Goal: Transaction & Acquisition: Purchase product/service

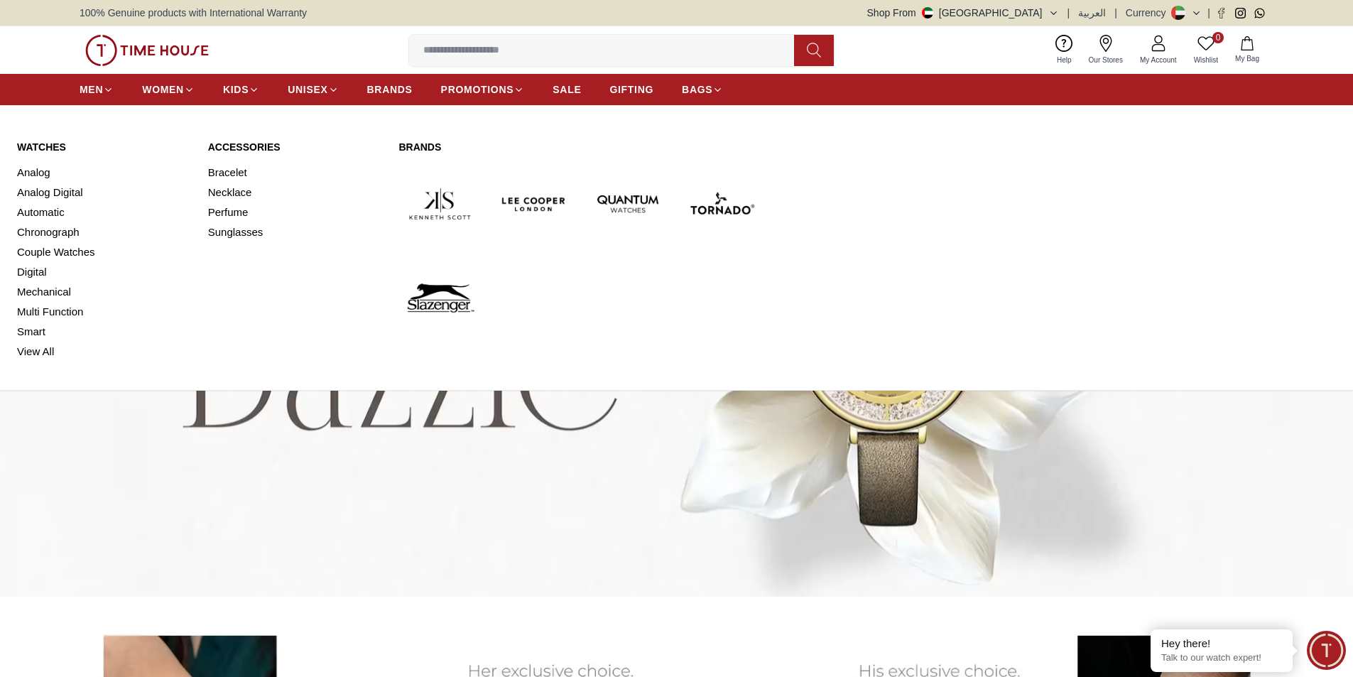
click at [55, 143] on link "Watches" at bounding box center [104, 147] width 174 height 14
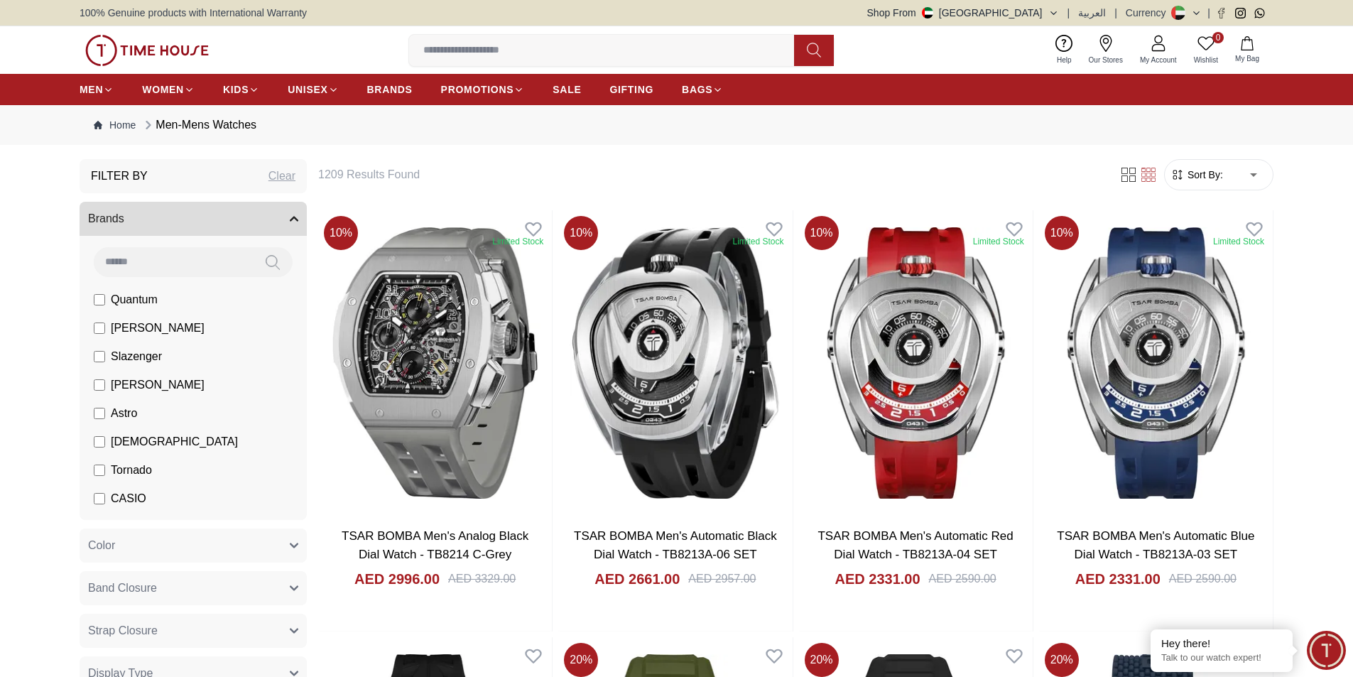
click at [1198, 170] on span "Sort By:" at bounding box center [1204, 175] width 38 height 14
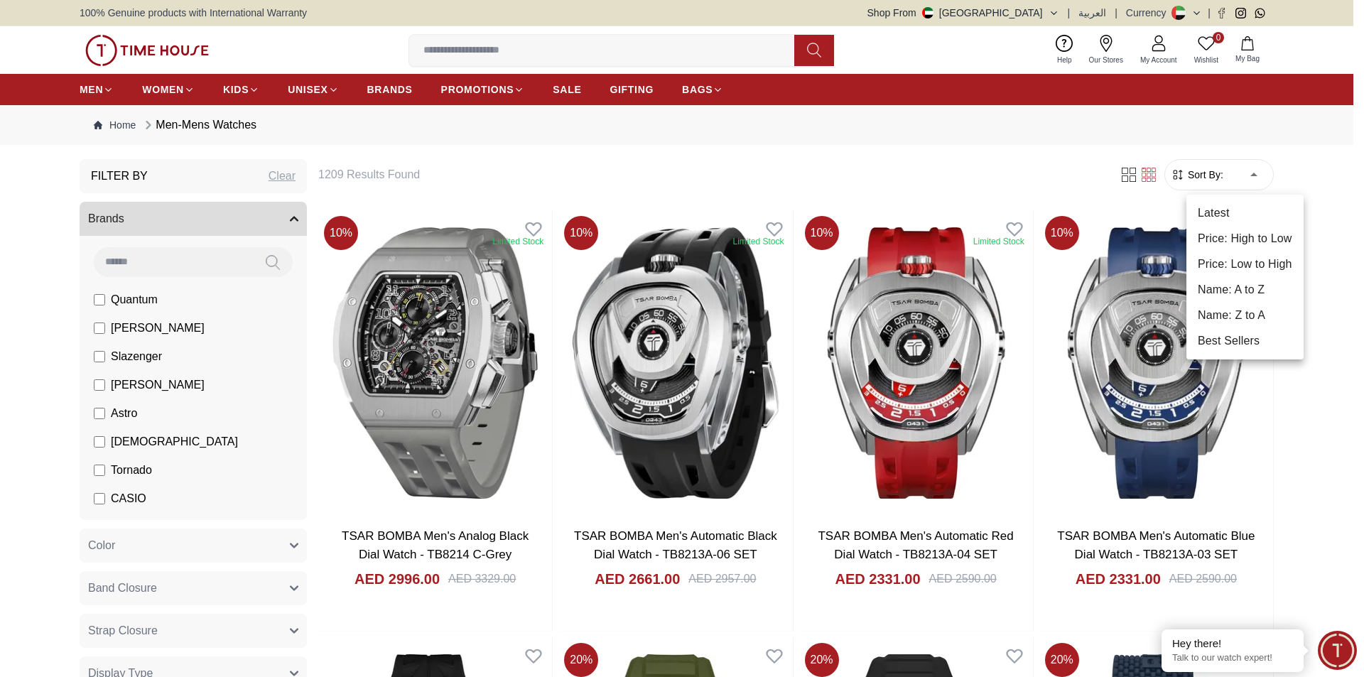
click at [1257, 266] on li "Price: Low to High" at bounding box center [1244, 264] width 117 height 26
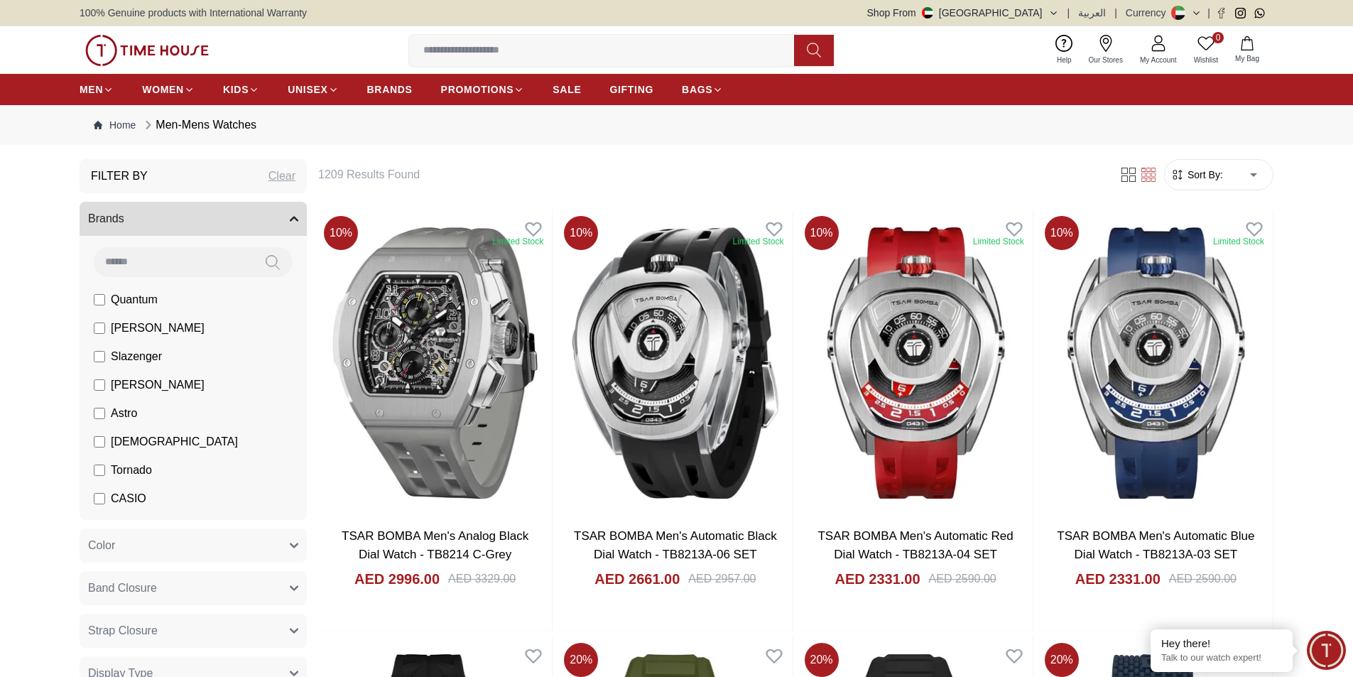
type input "*"
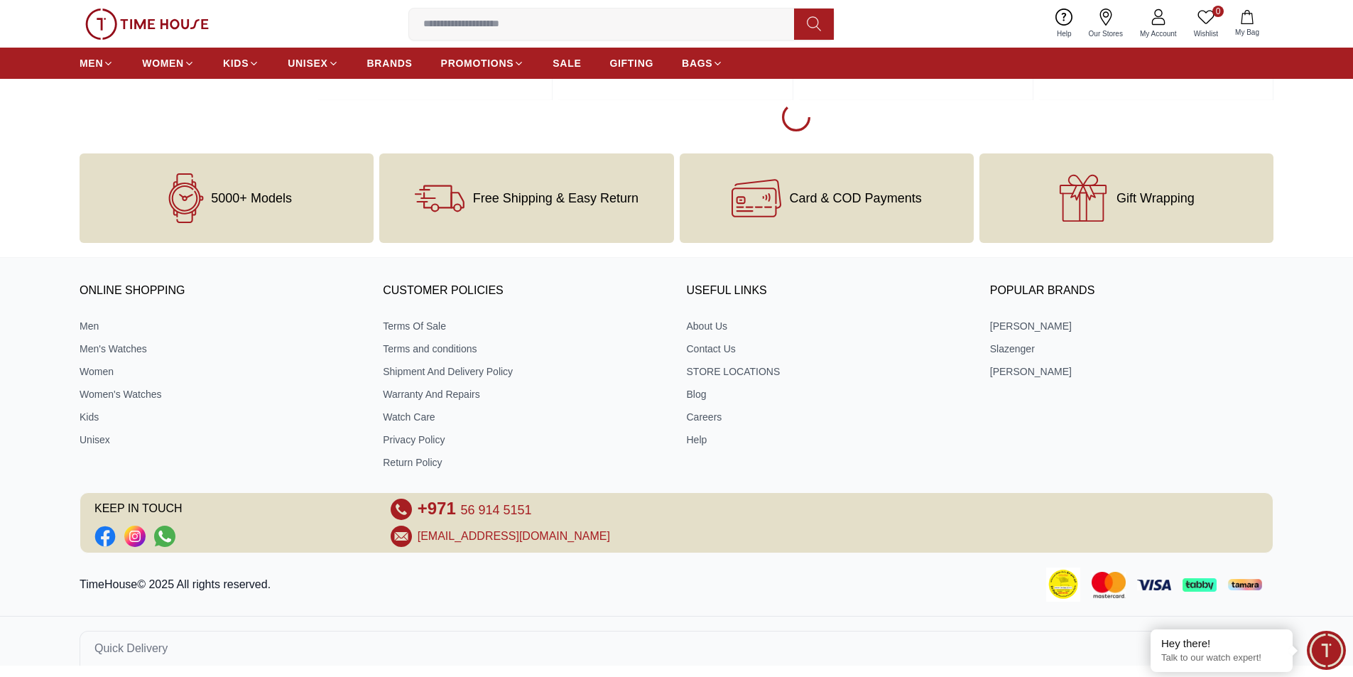
scroll to position [2243, 0]
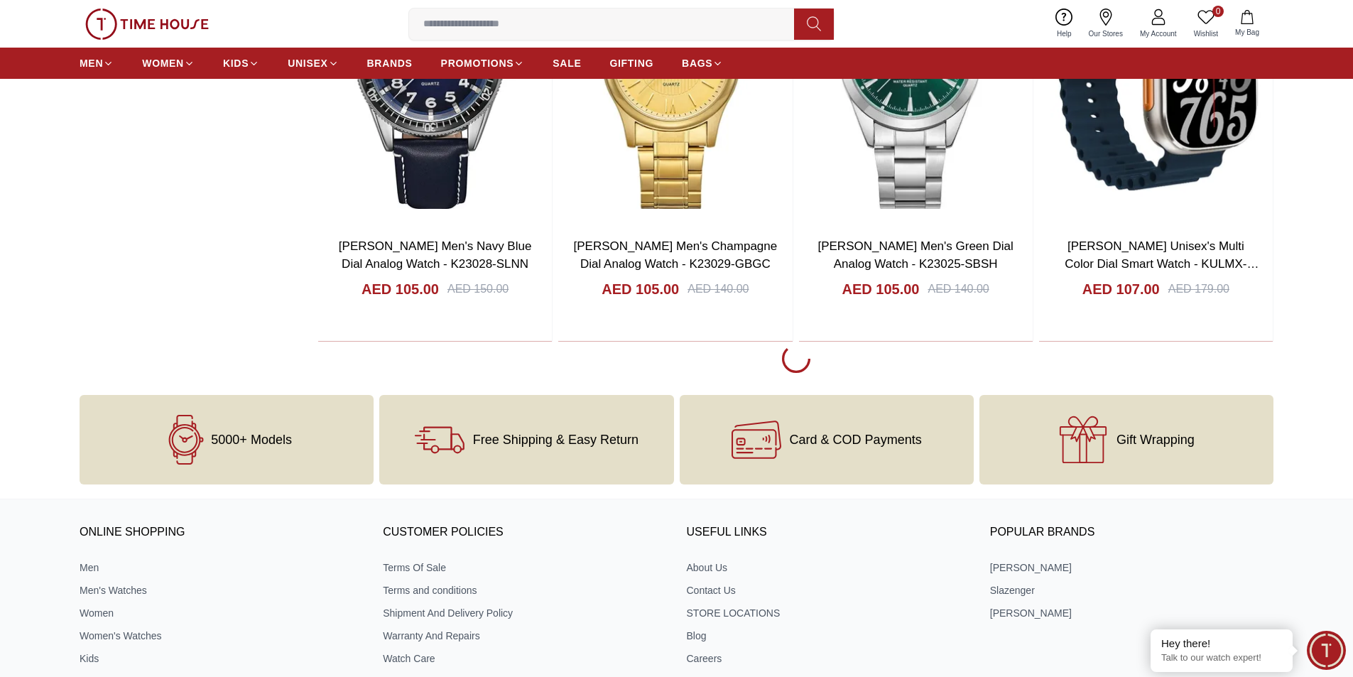
scroll to position [6434, 0]
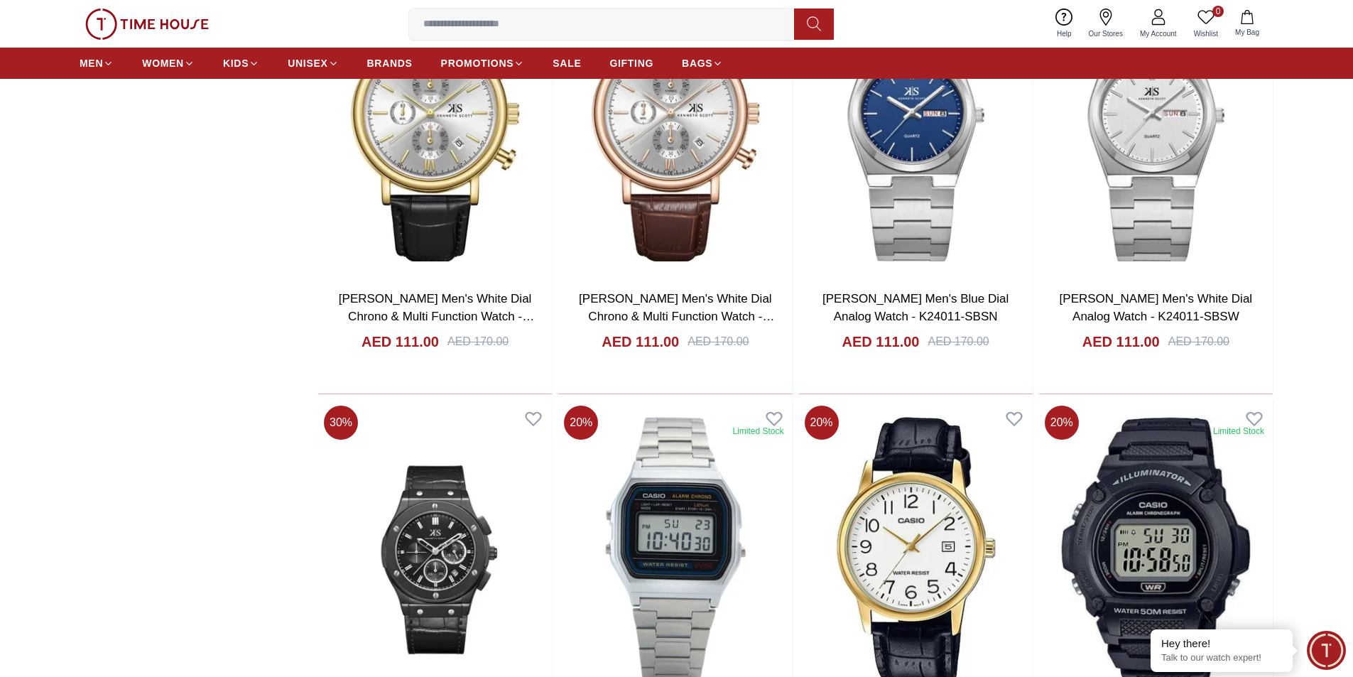
scroll to position [7642, 0]
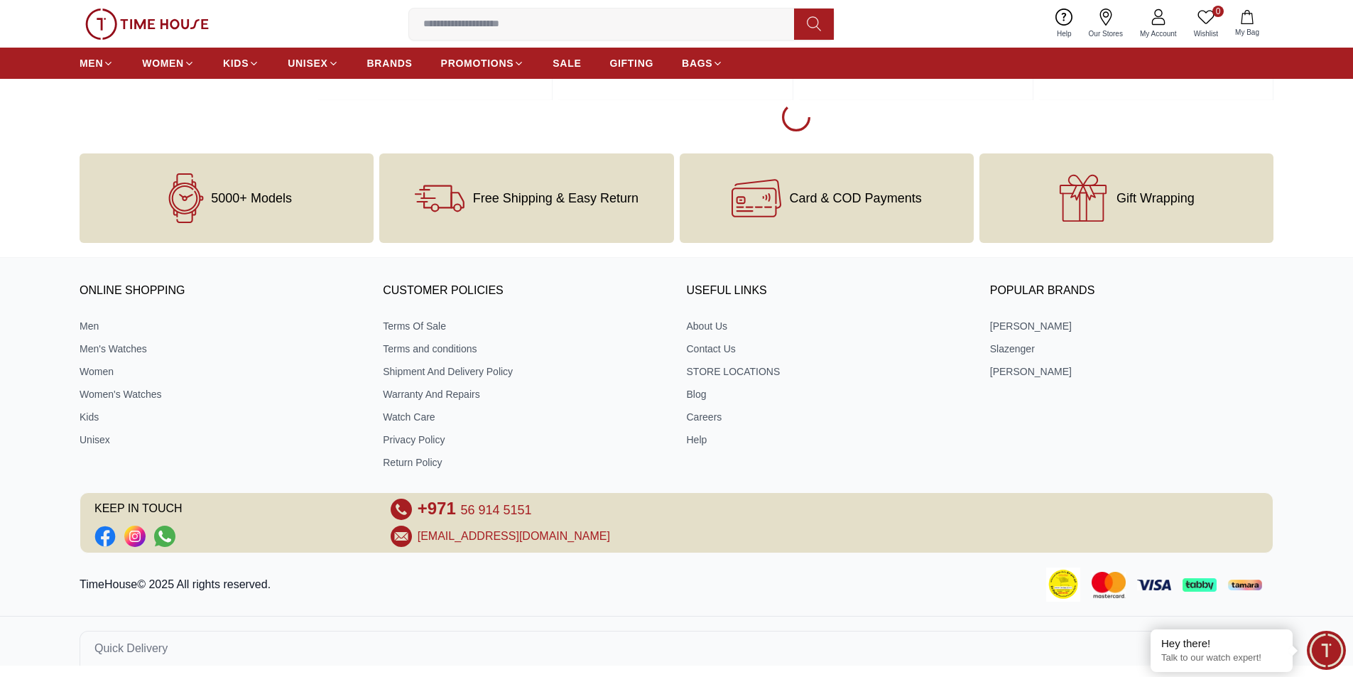
scroll to position [10804, 0]
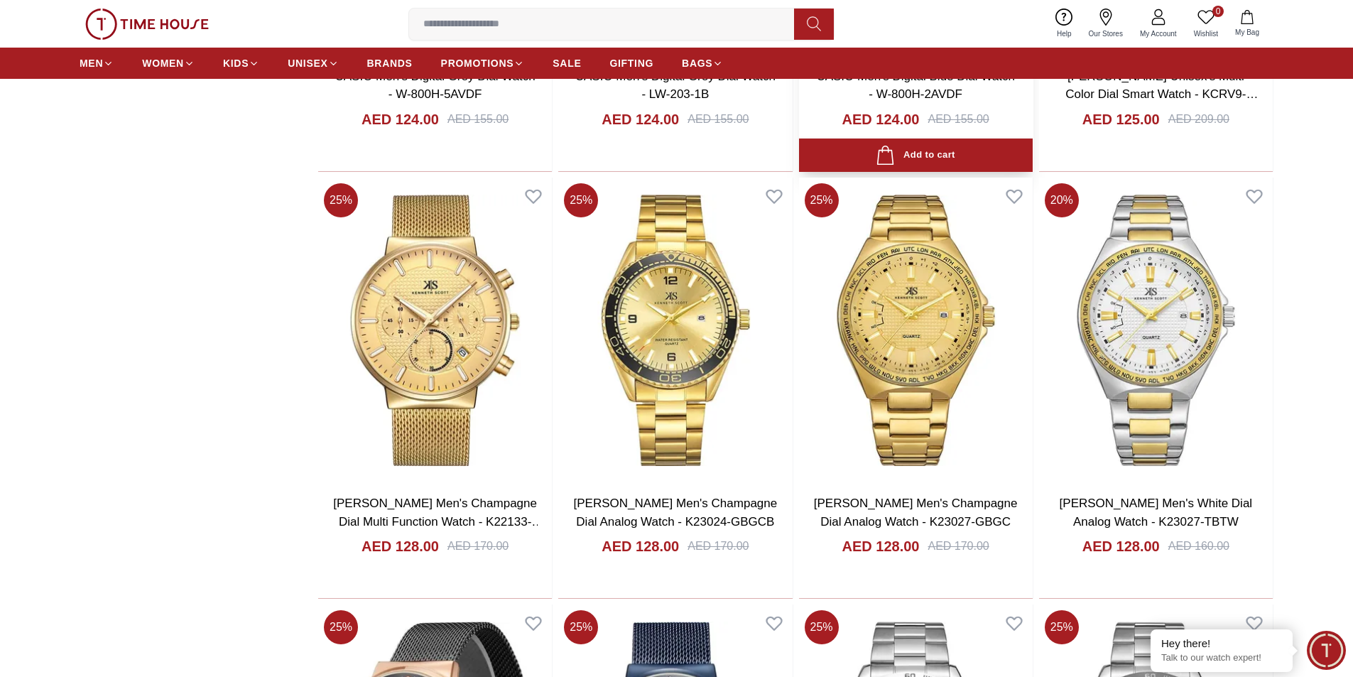
scroll to position [12580, 0]
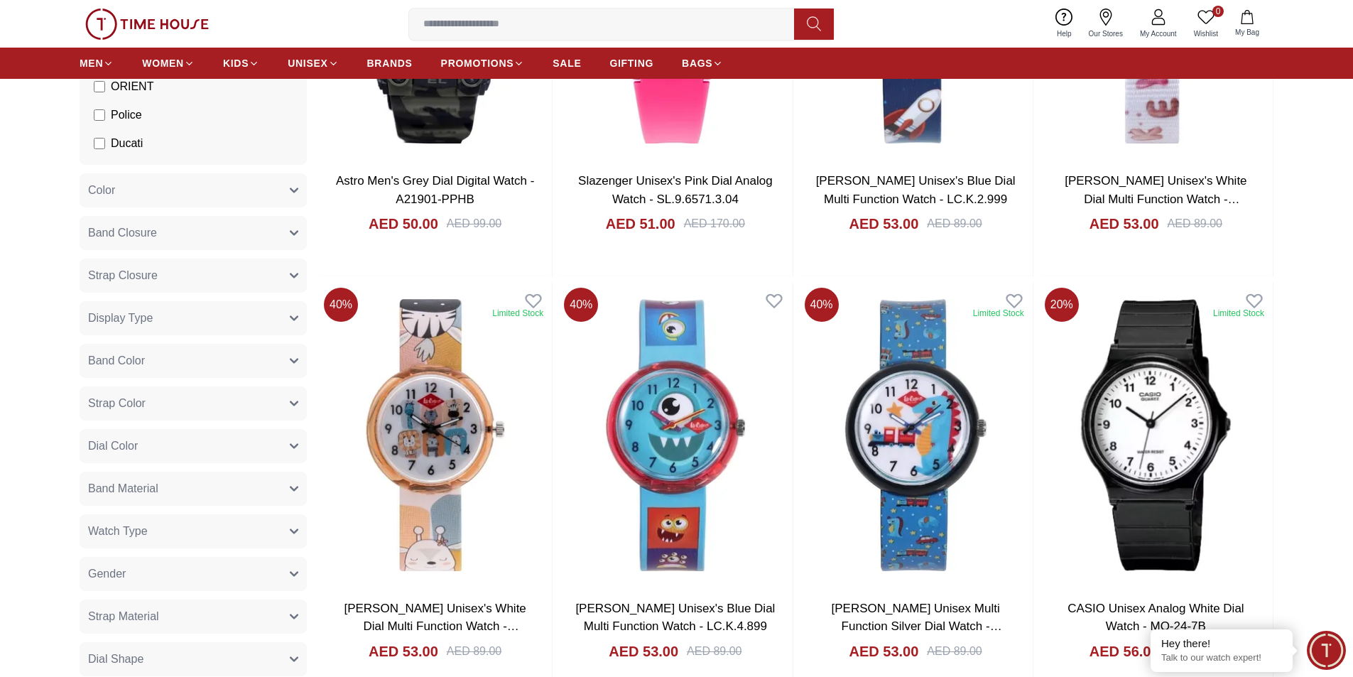
scroll to position [426, 0]
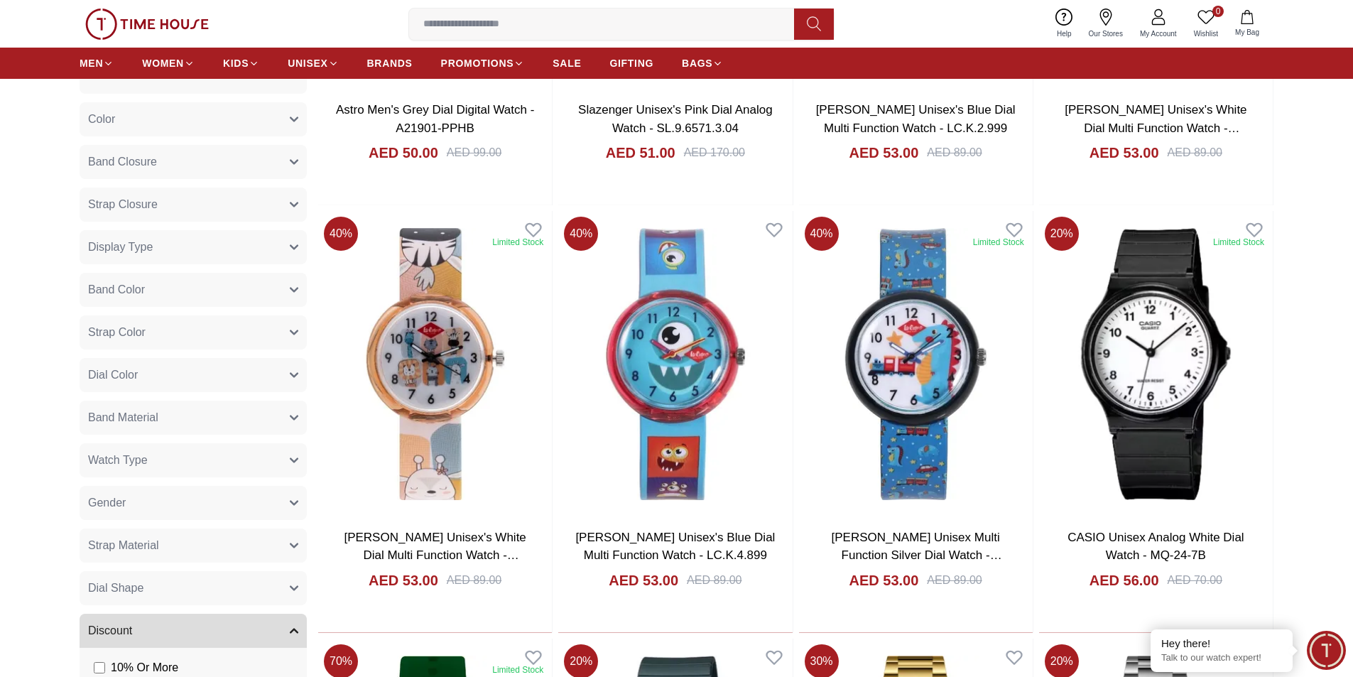
click at [239, 499] on button "Gender" at bounding box center [193, 503] width 227 height 34
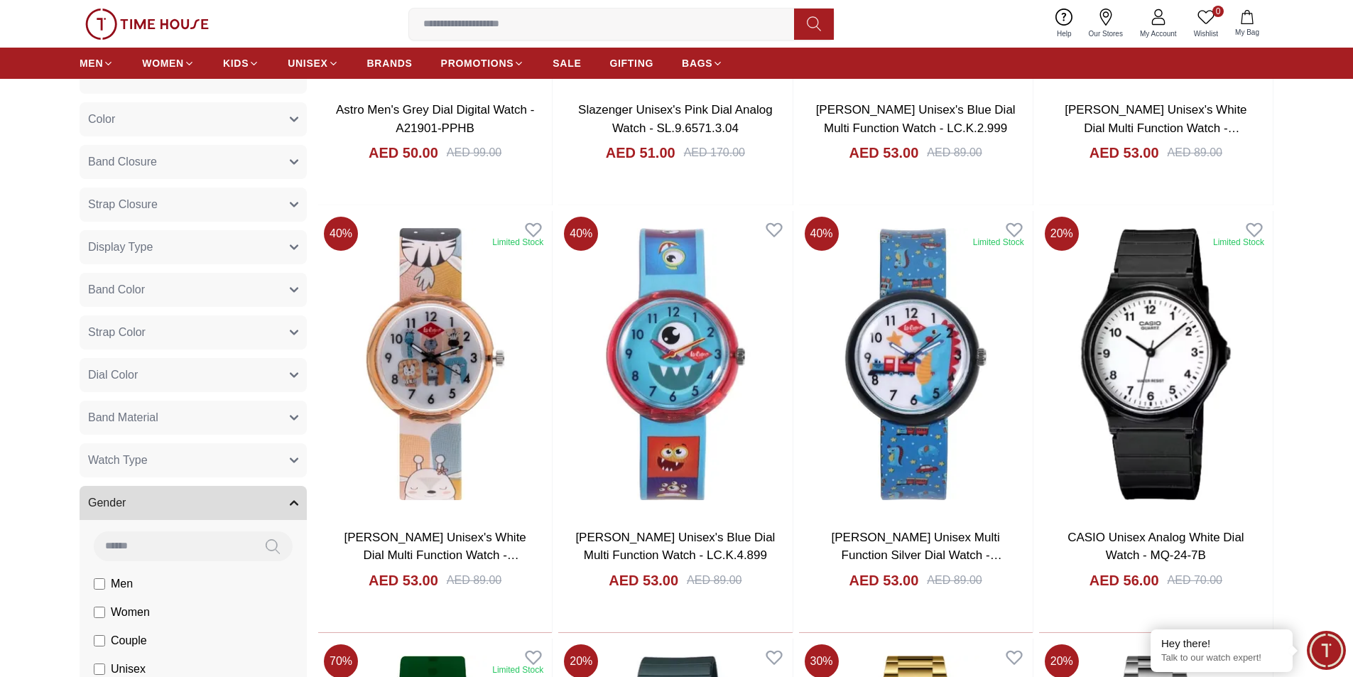
scroll to position [568, 0]
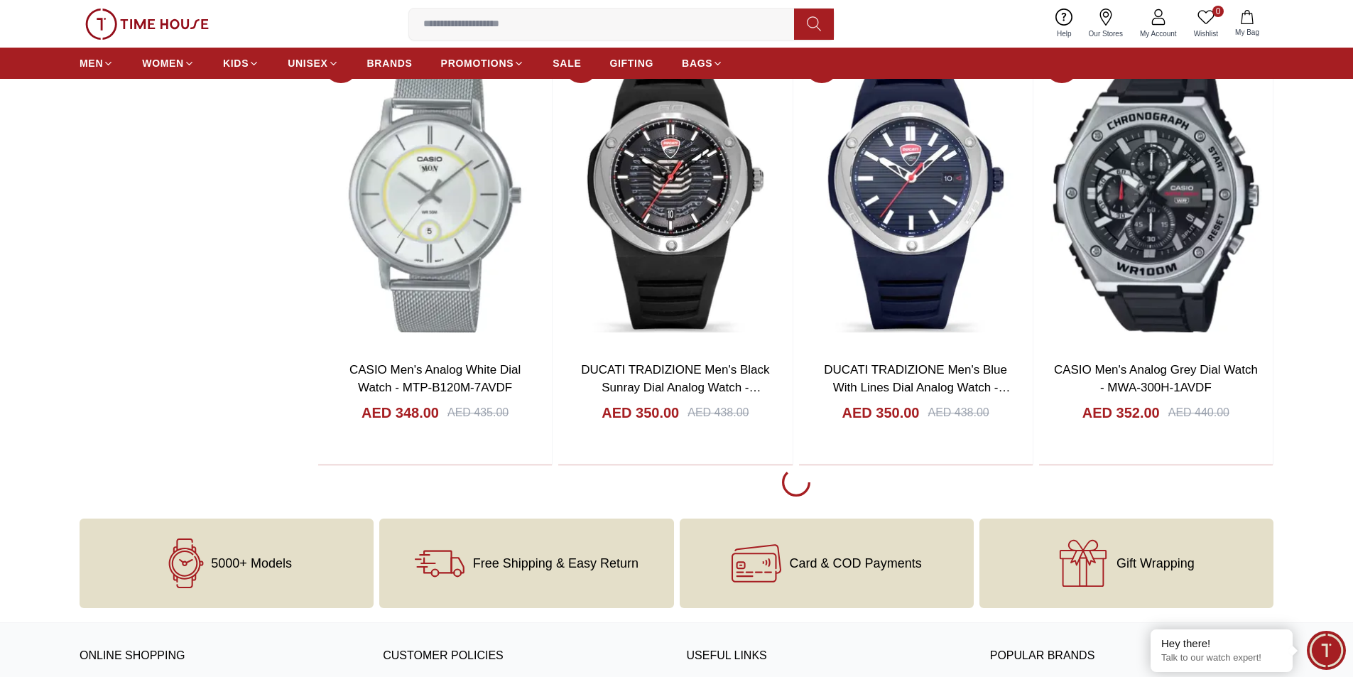
scroll to position [6150, 0]
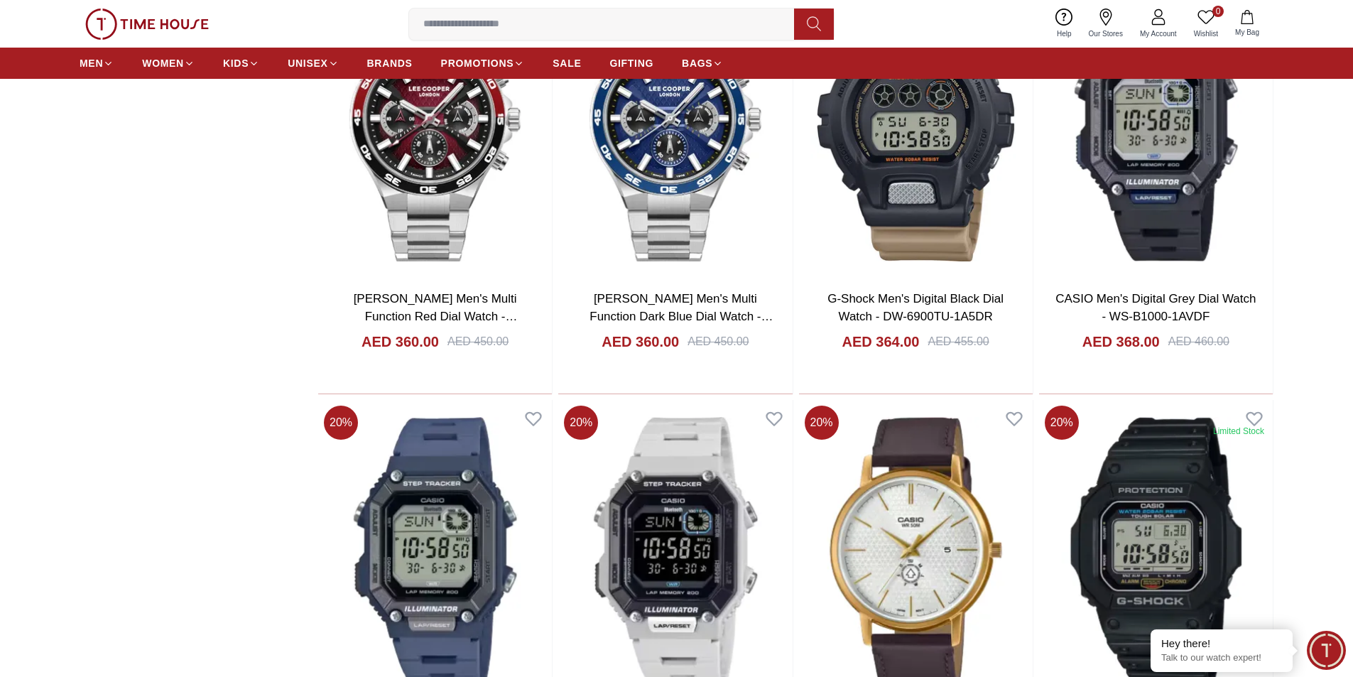
scroll to position [7002, 0]
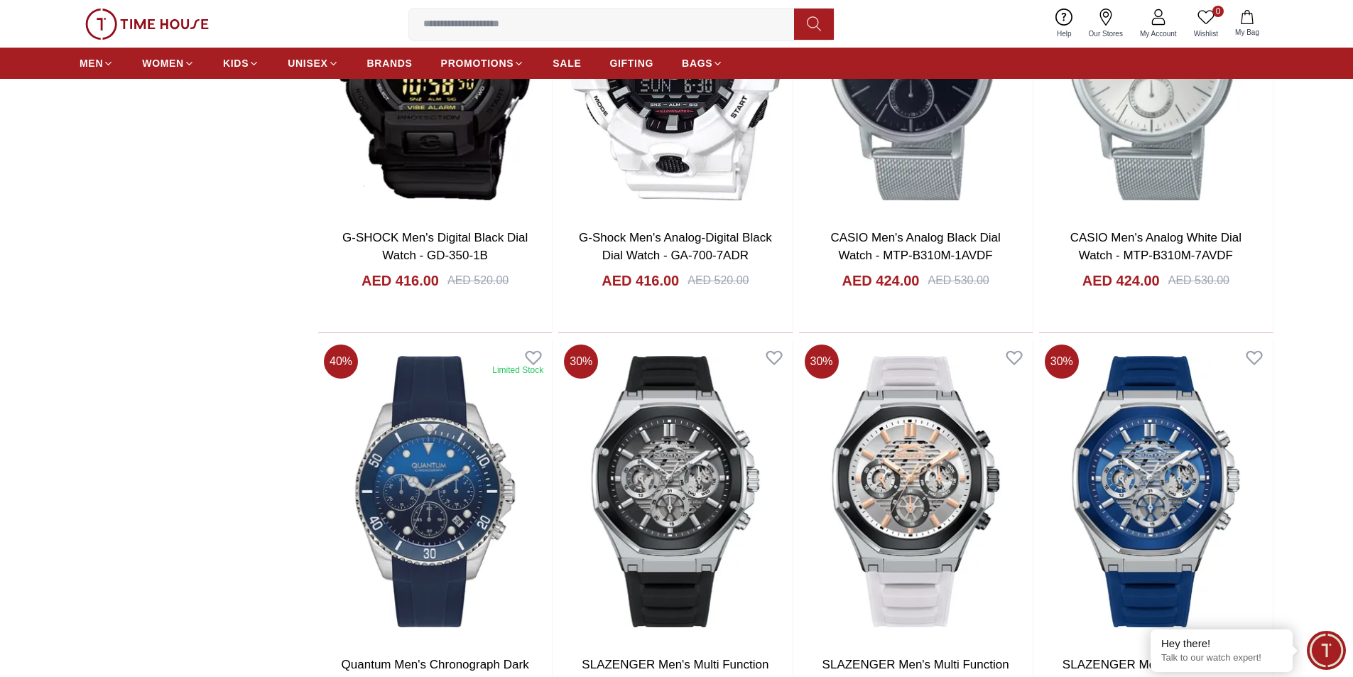
scroll to position [10341, 0]
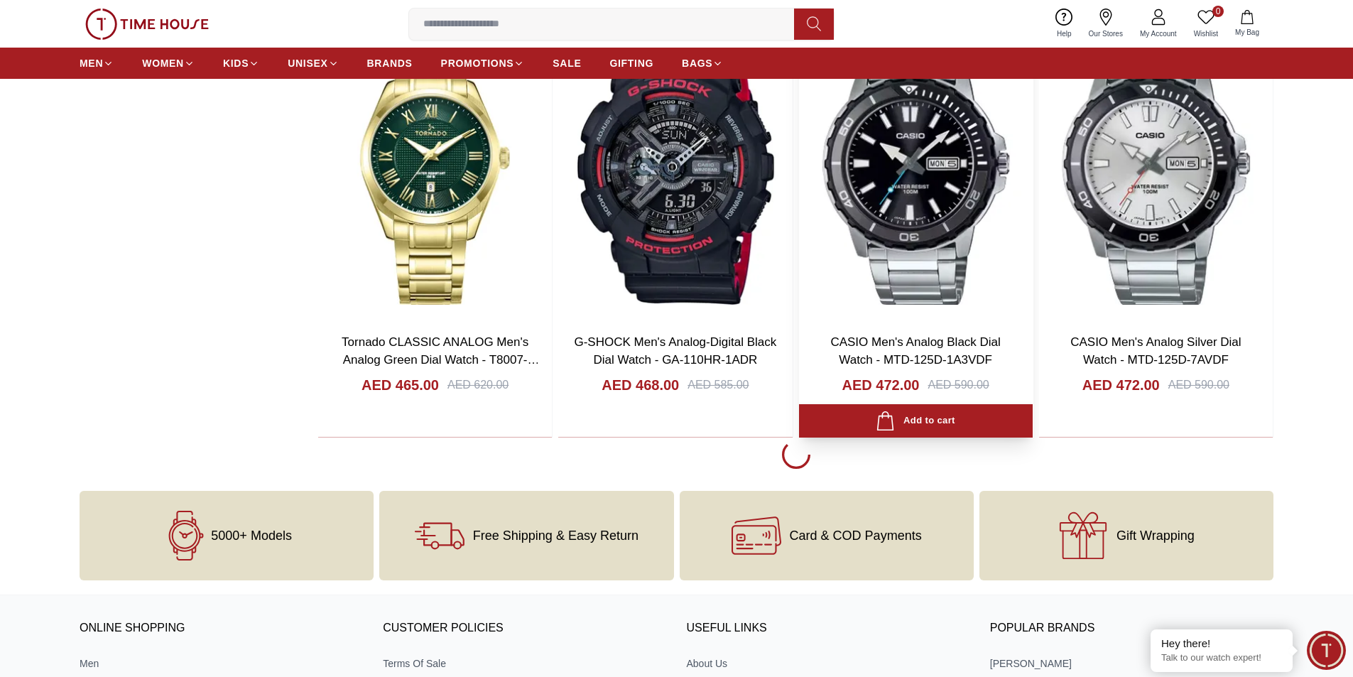
scroll to position [15029, 0]
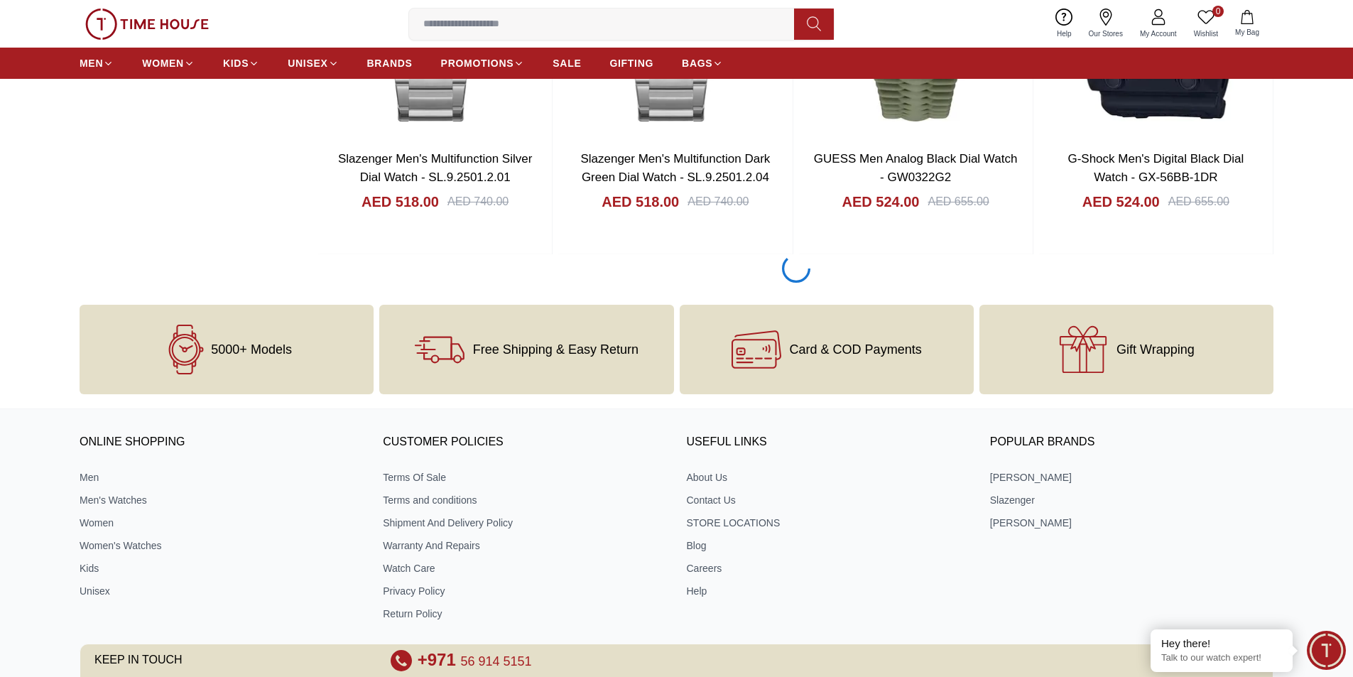
scroll to position [19291, 0]
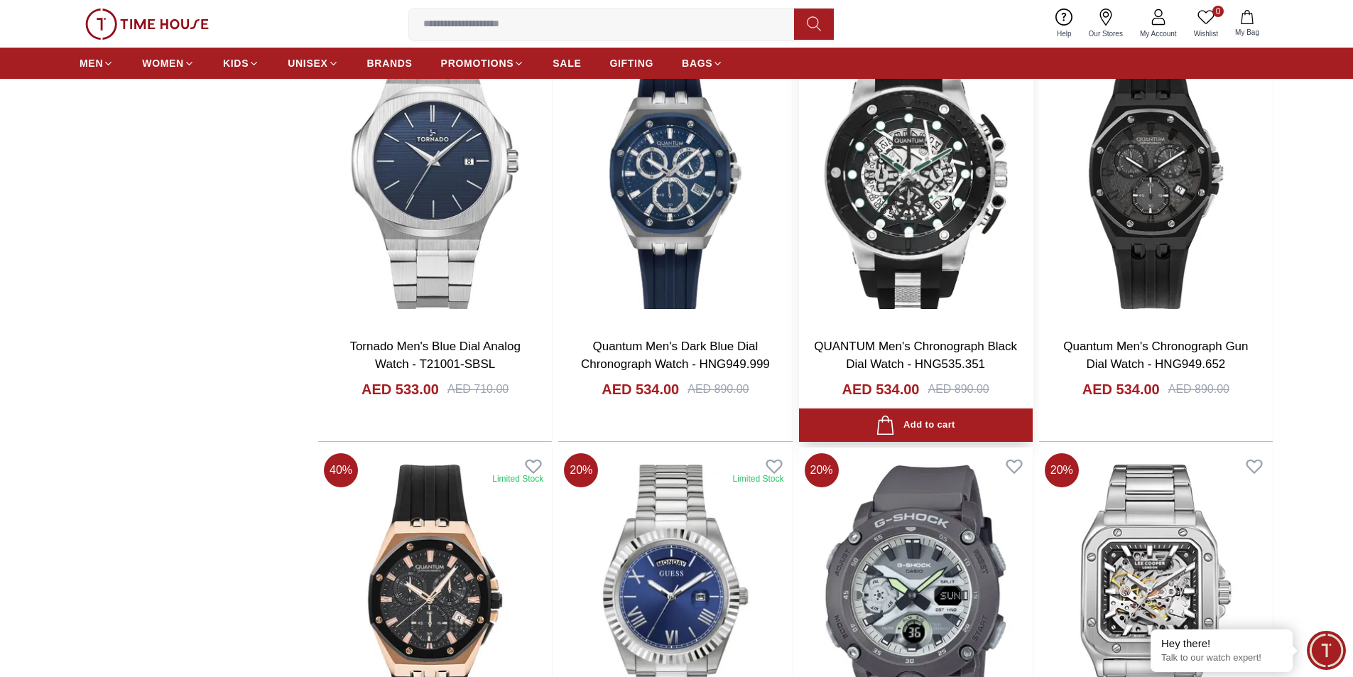
scroll to position [21138, 0]
